Goal: Information Seeking & Learning: Learn about a topic

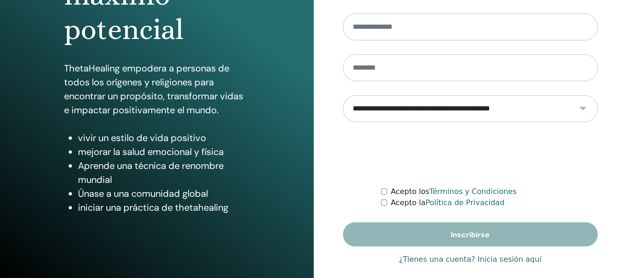
scroll to position [167, 0]
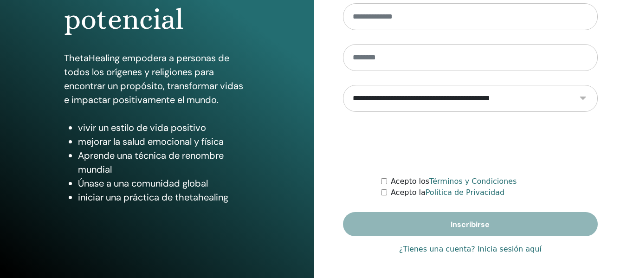
click at [513, 251] on font "¿Tienes una cuenta? Inicia sesión aquí" at bounding box center [470, 248] width 142 height 9
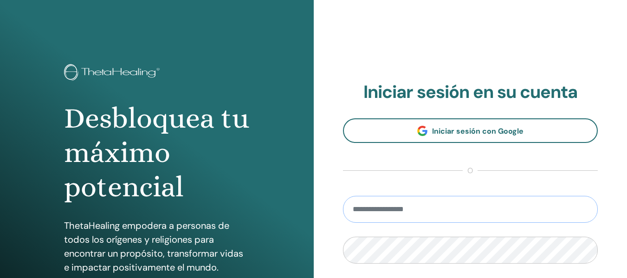
click at [440, 211] on input "email" at bounding box center [470, 209] width 255 height 27
click at [421, 213] on input "email" at bounding box center [470, 209] width 255 height 27
type input "**********"
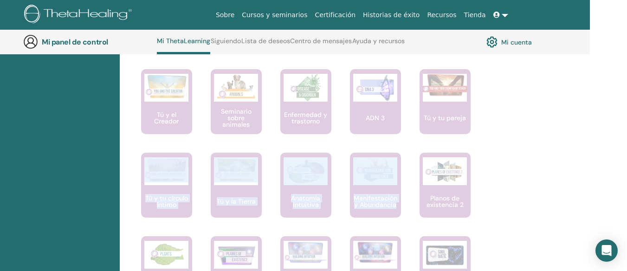
scroll to position [553, 45]
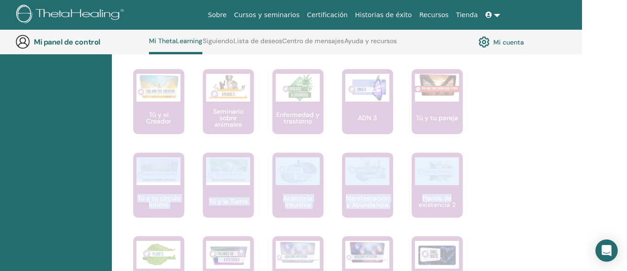
drag, startPoint x: 624, startPoint y: 149, endPoint x: 632, endPoint y: 164, distance: 17.2
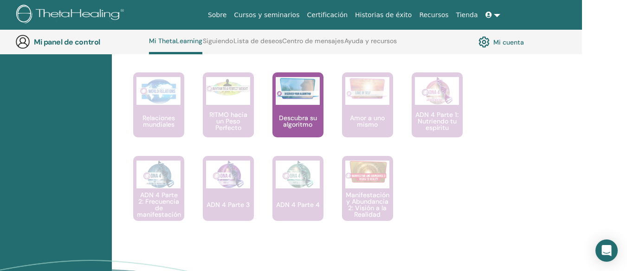
scroll to position [773, 45]
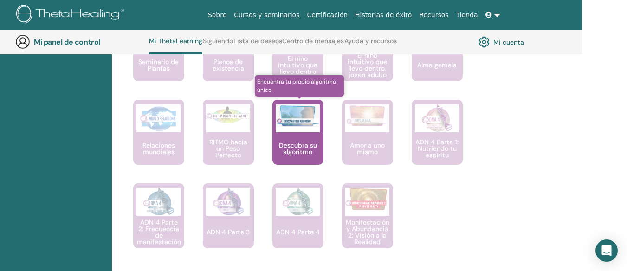
click at [307, 144] on font "Descubra su algoritmo" at bounding box center [298, 148] width 38 height 15
